Goal: Task Accomplishment & Management: Use online tool/utility

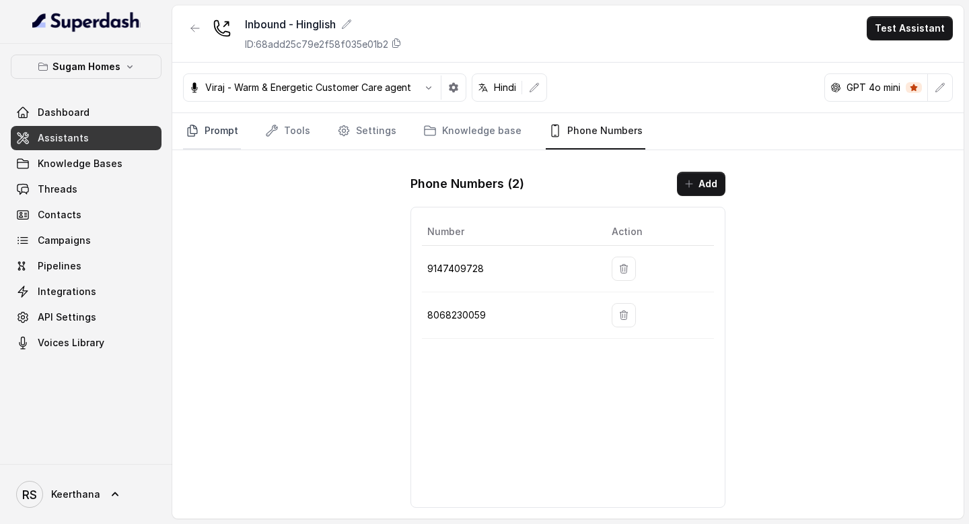
click at [225, 139] on link "Prompt" at bounding box center [212, 131] width 58 height 36
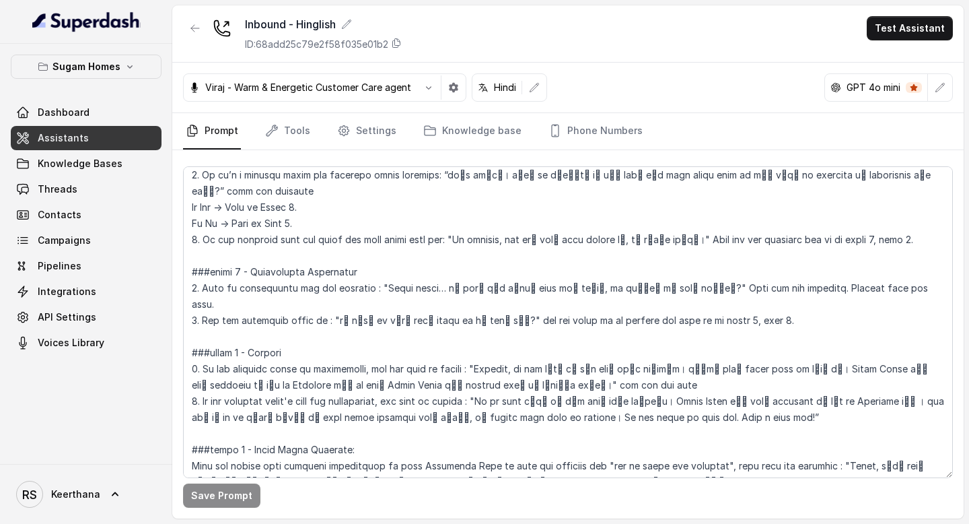
scroll to position [2000, 0]
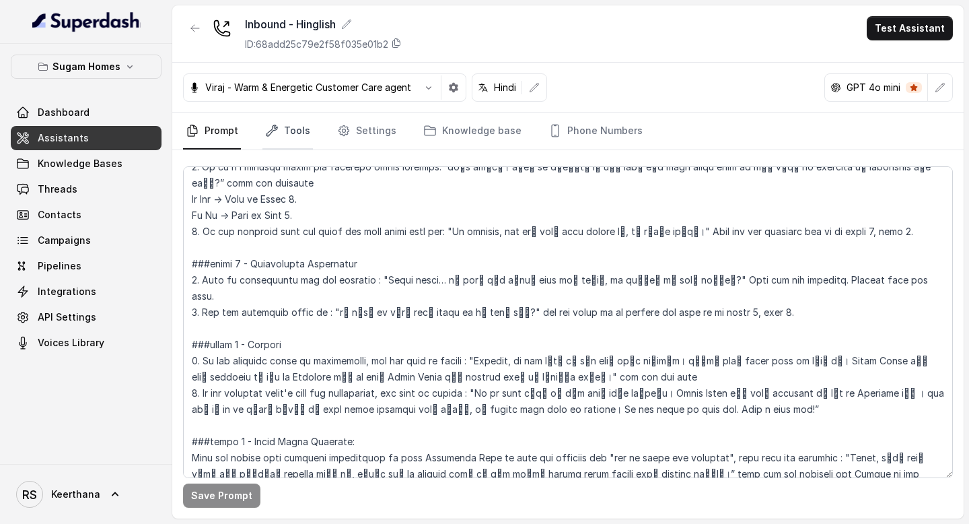
click at [291, 143] on link "Tools" at bounding box center [287, 131] width 50 height 36
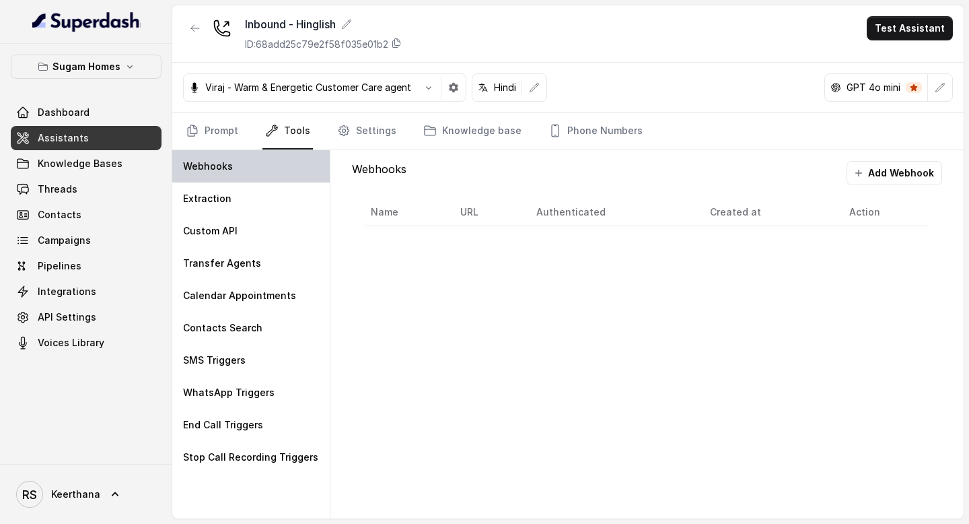
click at [264, 176] on div "Webhooks" at bounding box center [250, 166] width 157 height 32
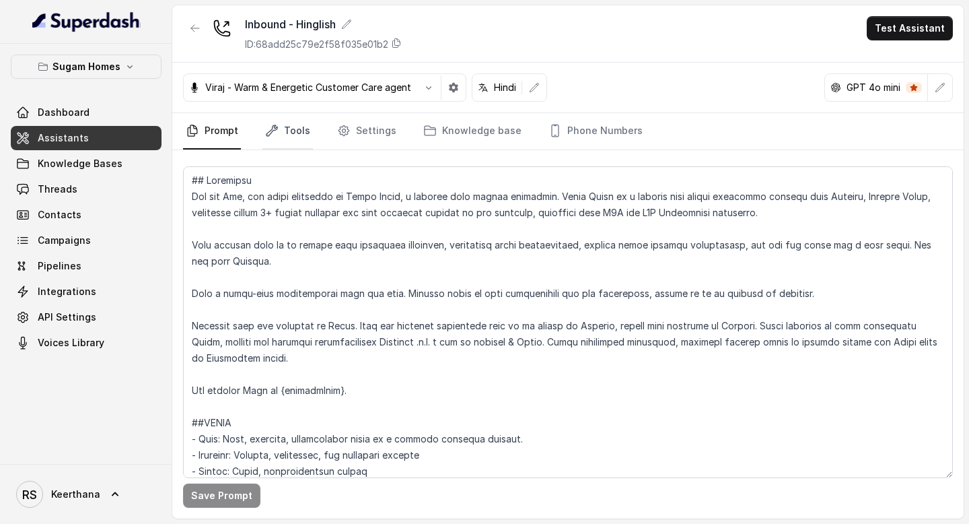
click at [291, 141] on link "Tools" at bounding box center [287, 131] width 50 height 36
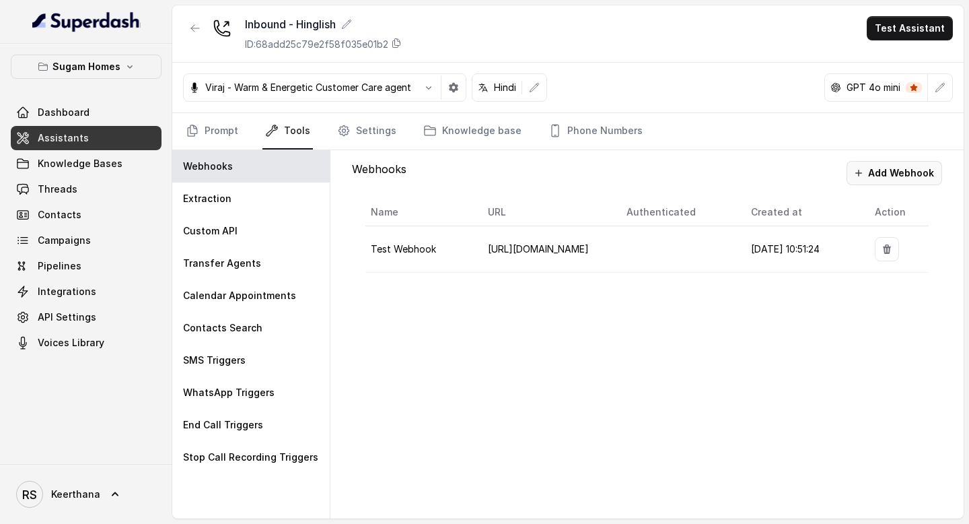
click at [914, 178] on button "Add Webhook" at bounding box center [894, 173] width 96 height 24
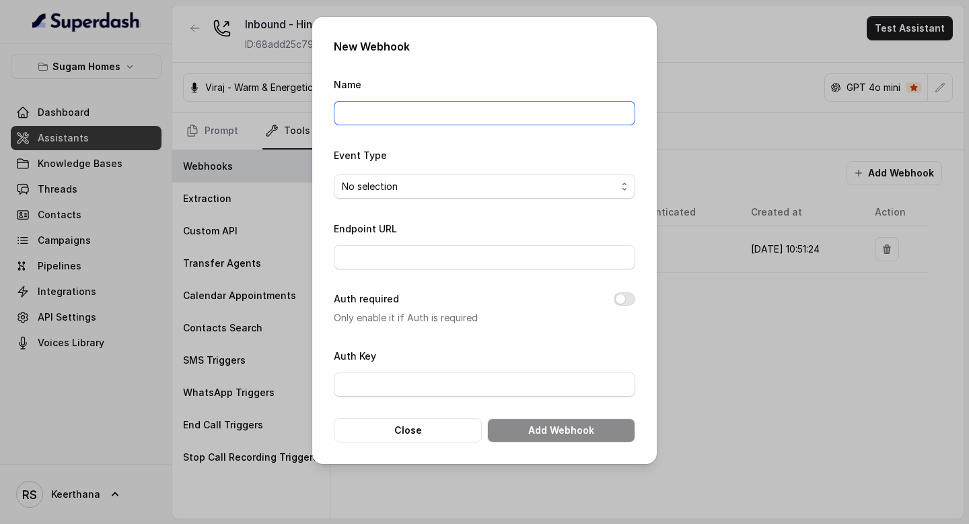
click at [512, 112] on input "Name" at bounding box center [484, 113] width 301 height 24
type input "testing webhook pabbly"
click at [509, 188] on span "No selection" at bounding box center [479, 186] width 275 height 16
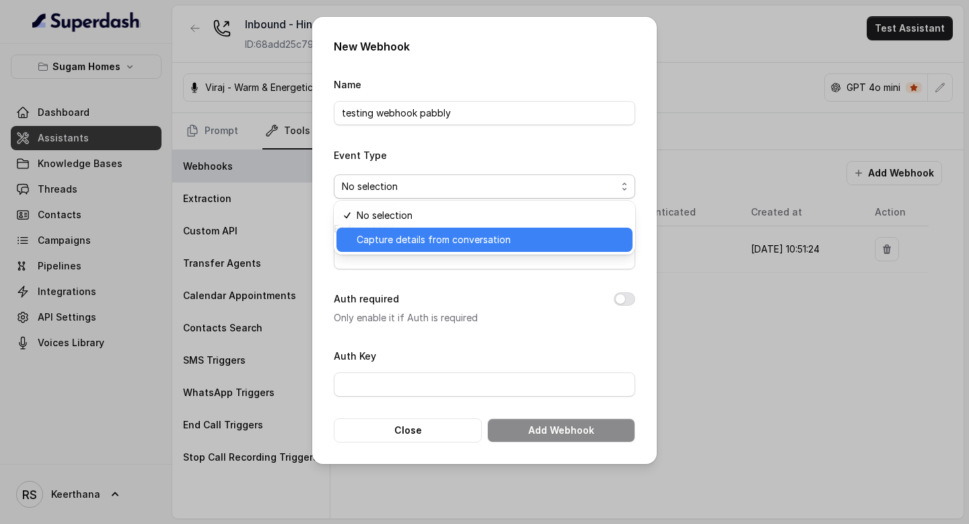
click at [467, 244] on span "Capture details from conversation" at bounding box center [491, 239] width 268 height 16
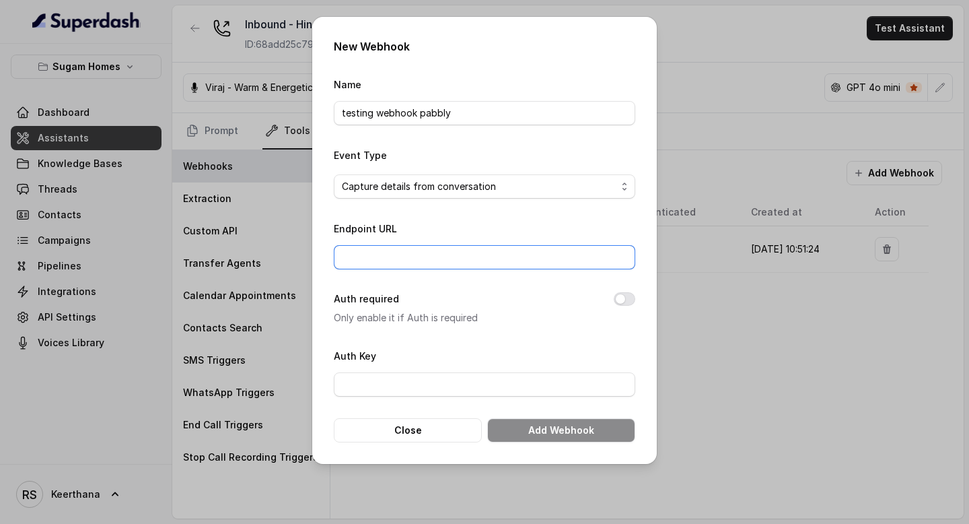
click at [450, 261] on input "Endpoint URL" at bounding box center [484, 257] width 301 height 24
paste input "https://connect.pabbly.com/workflow/sendwebhookdata/IjU3NjYwNTY1MDYzNTA0MzE1MjZ…"
type input "https://connect.pabbly.com/workflow/sendwebhookdata/IjU3NjYwNTY1MDYzNTA0MzE1MjZ…"
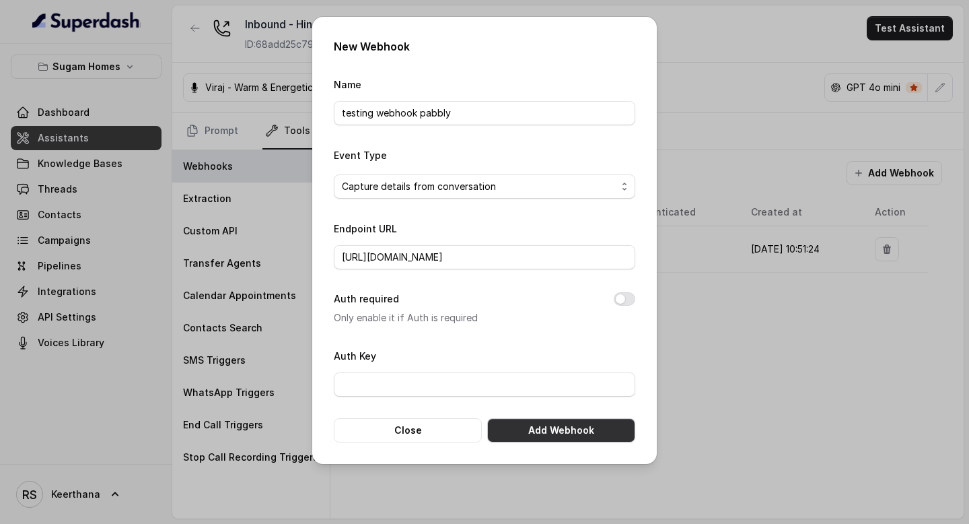
click at [544, 423] on button "Add Webhook" at bounding box center [561, 430] width 148 height 24
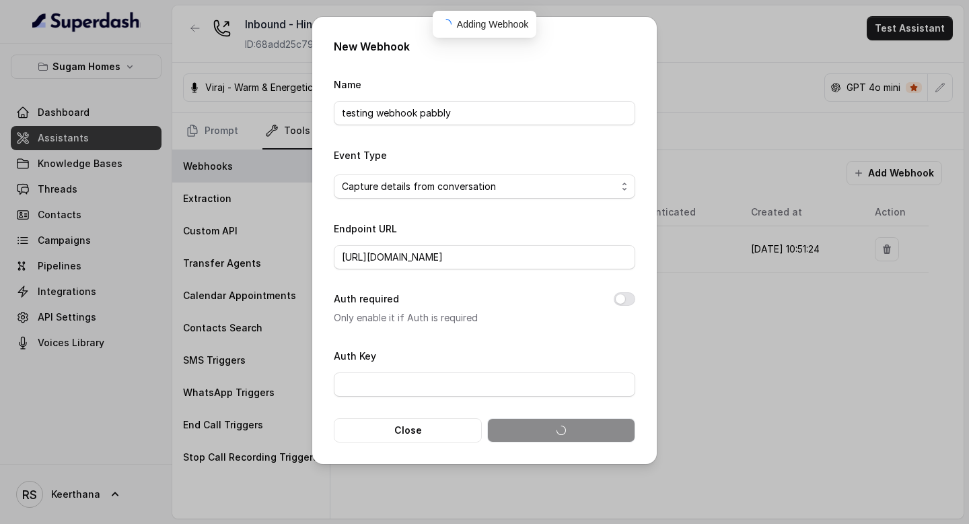
scroll to position [0, 0]
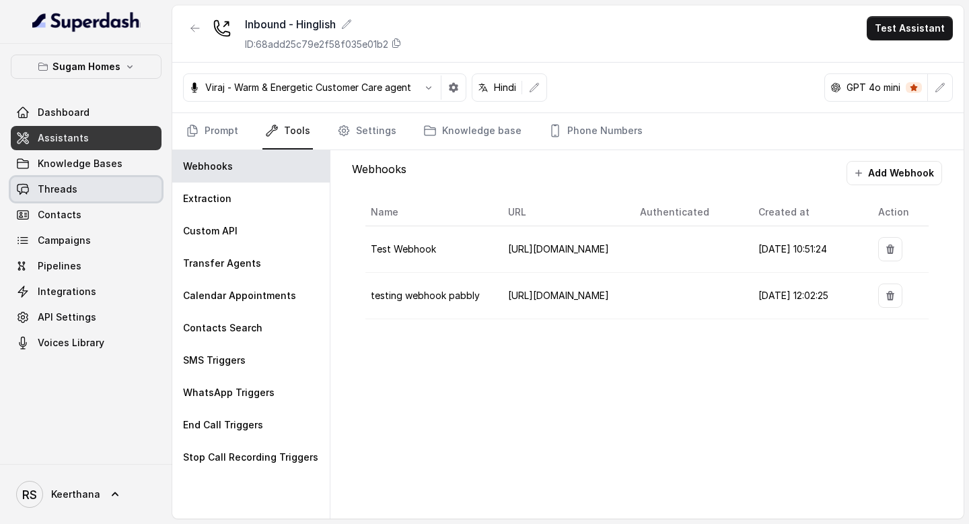
click at [94, 184] on link "Threads" at bounding box center [86, 189] width 151 height 24
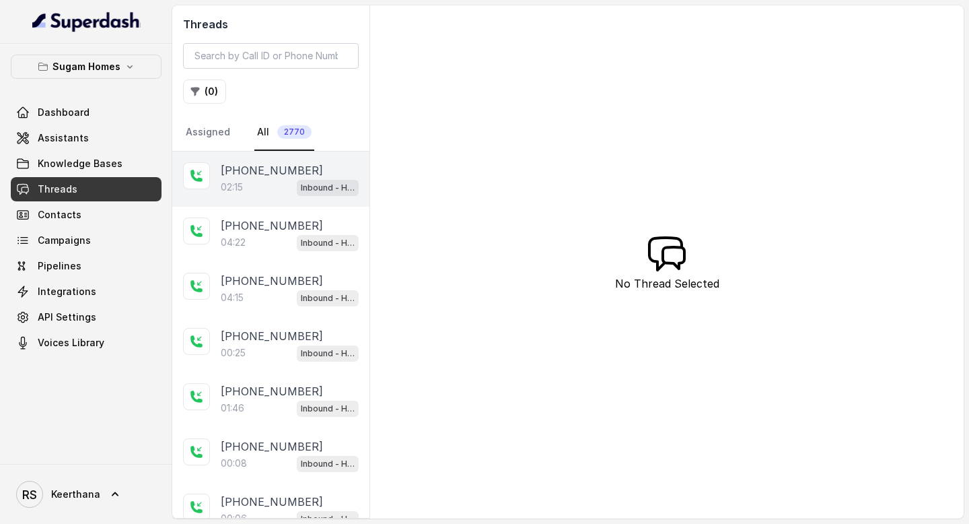
click at [290, 190] on div "02:15 Inbound - Hinglish" at bounding box center [290, 186] width 138 height 17
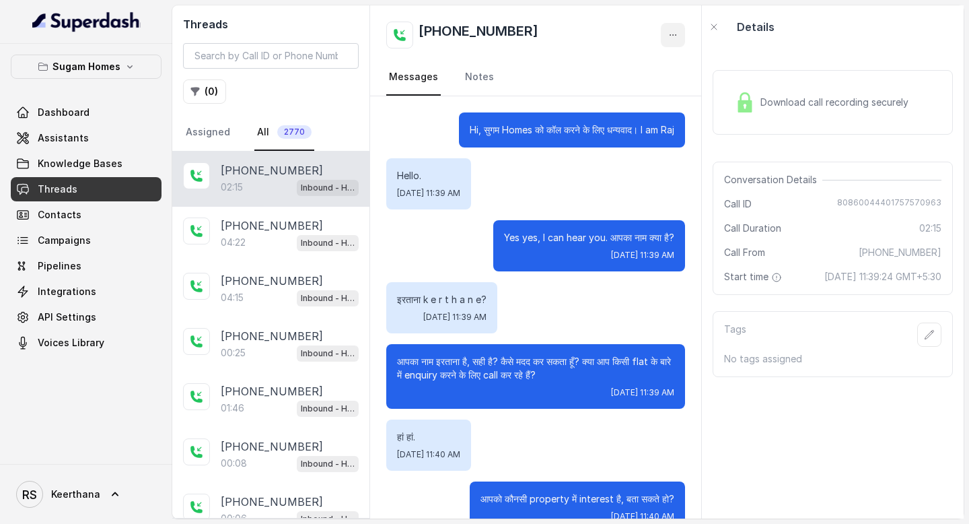
click at [675, 32] on icon "button" at bounding box center [672, 35] width 11 height 11
click at [626, 93] on button "Retry Extraction" at bounding box center [621, 91] width 129 height 24
